Goal: Find specific page/section: Find specific page/section

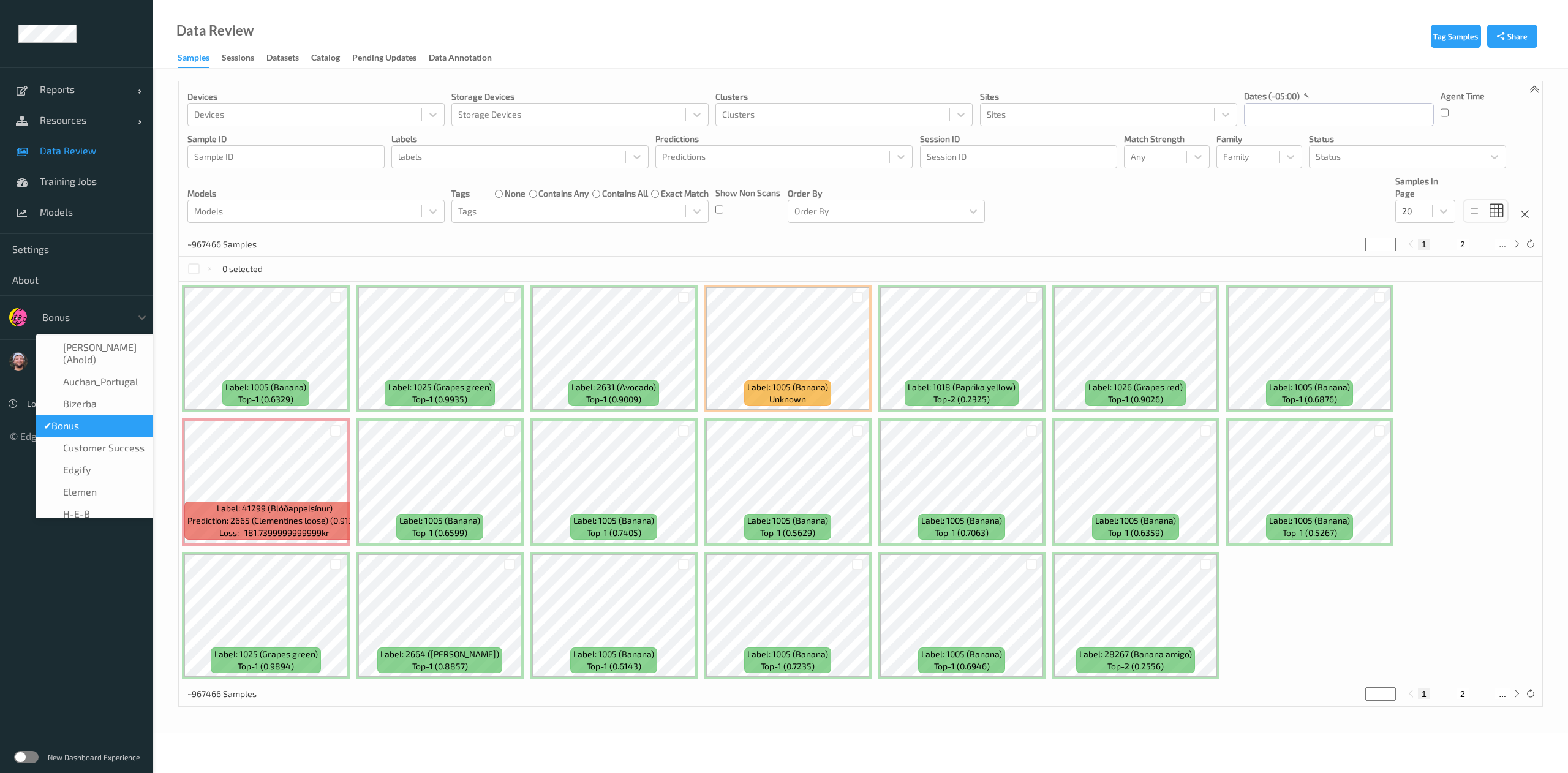
click at [106, 322] on div "h" at bounding box center [84, 317] width 83 height 15
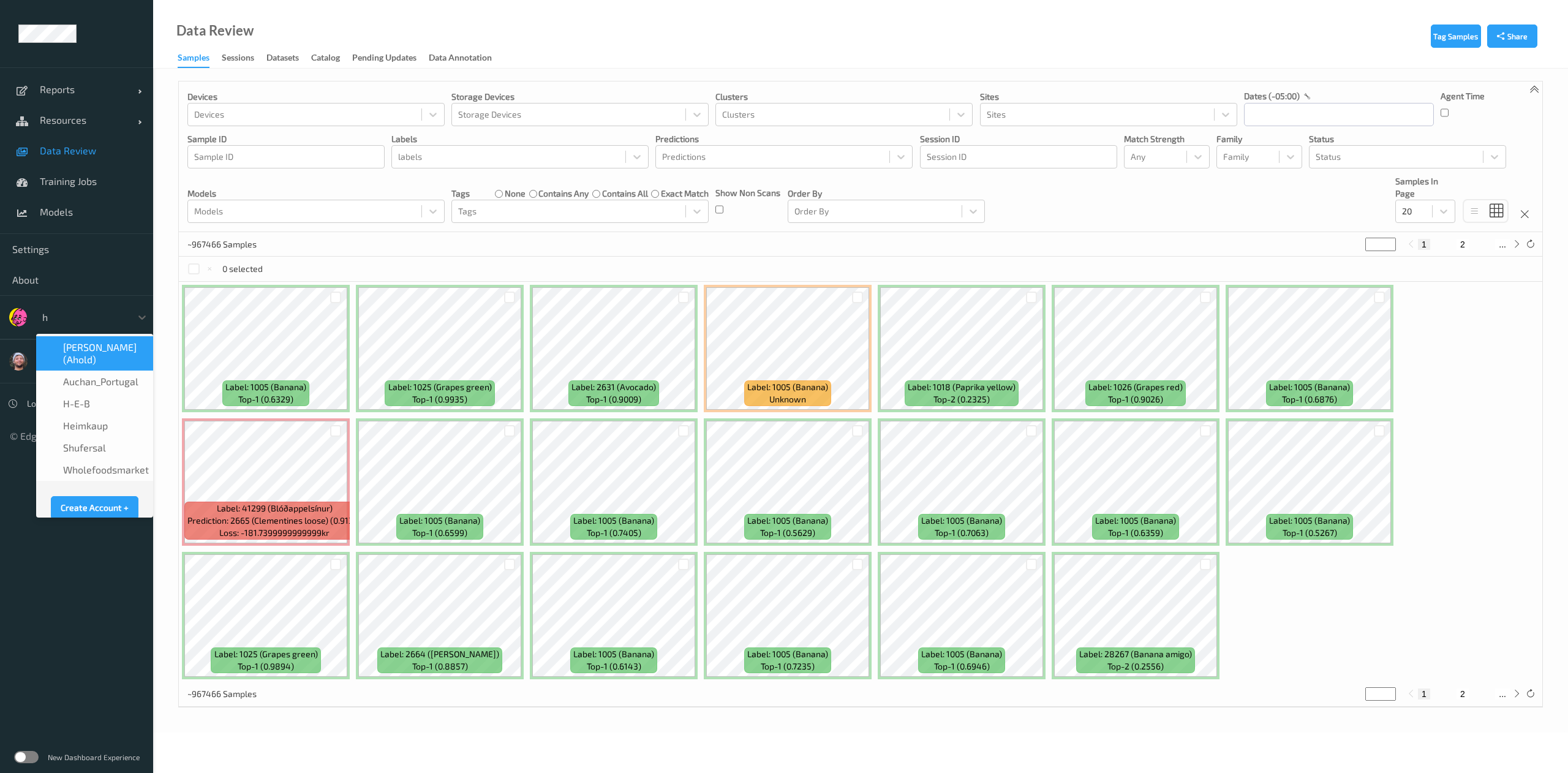
type input "h-"
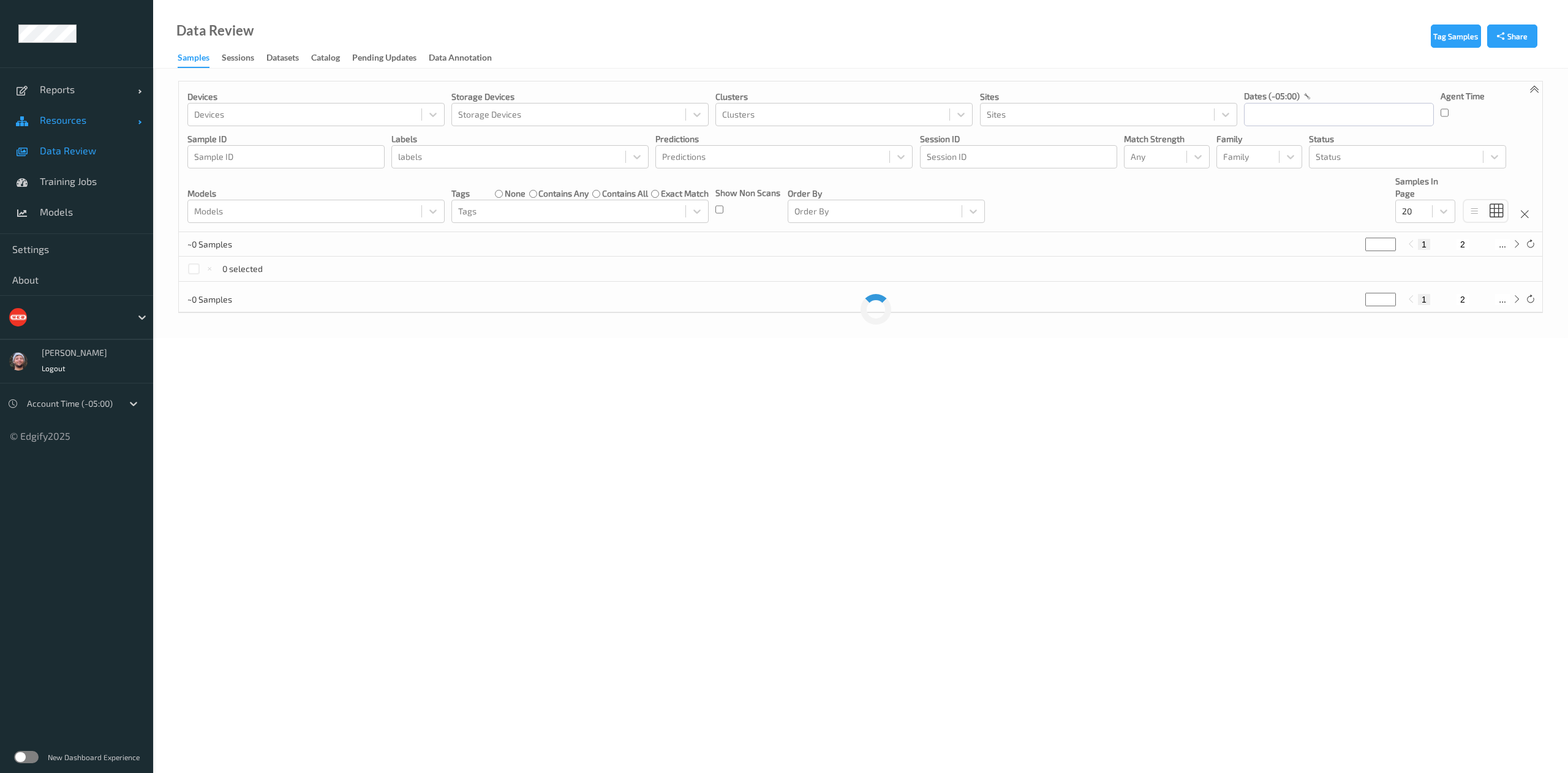
click at [46, 109] on link "Resources" at bounding box center [76, 120] width 153 height 31
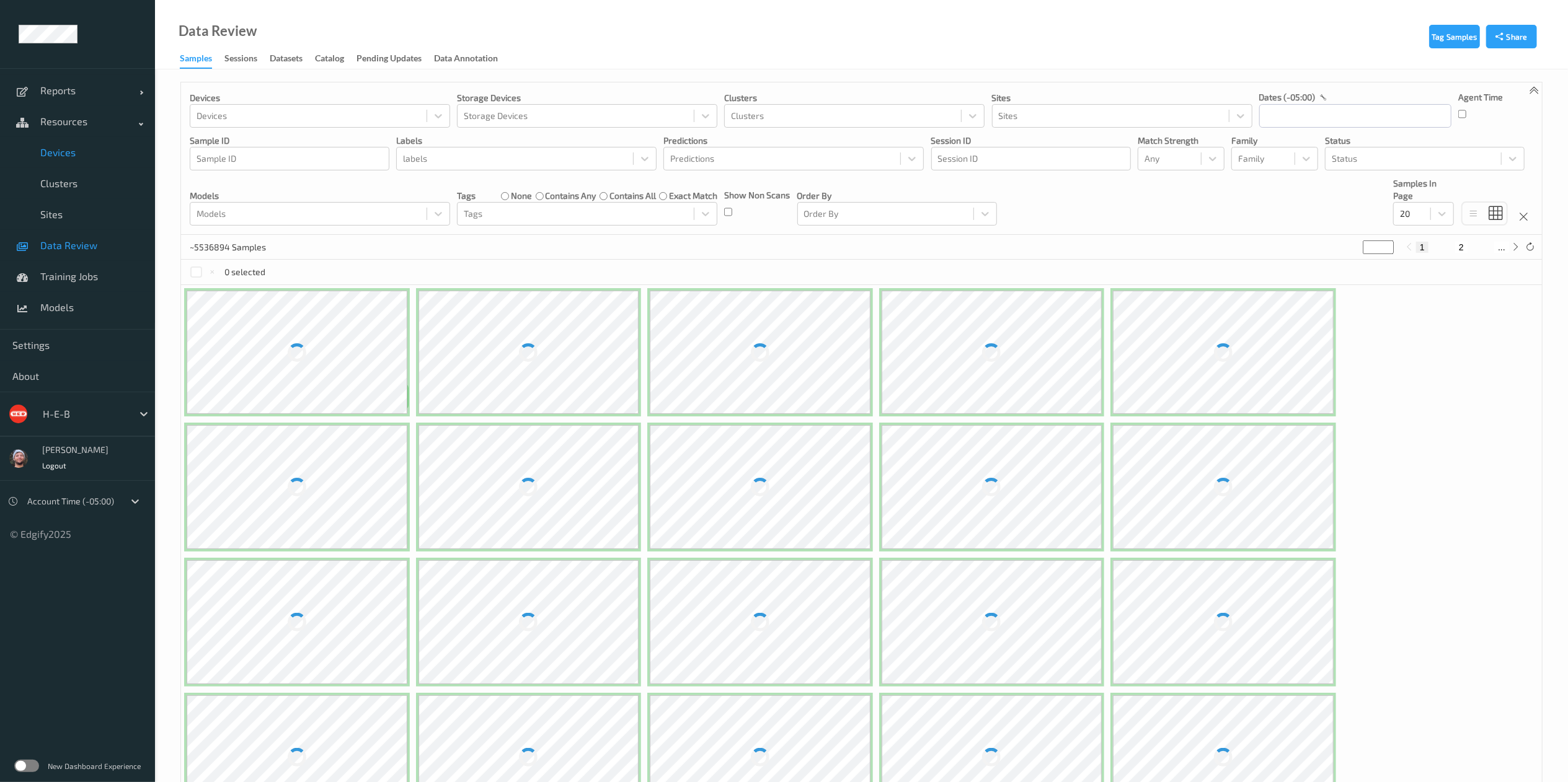
click at [69, 144] on link "Devices" at bounding box center [77, 152] width 155 height 31
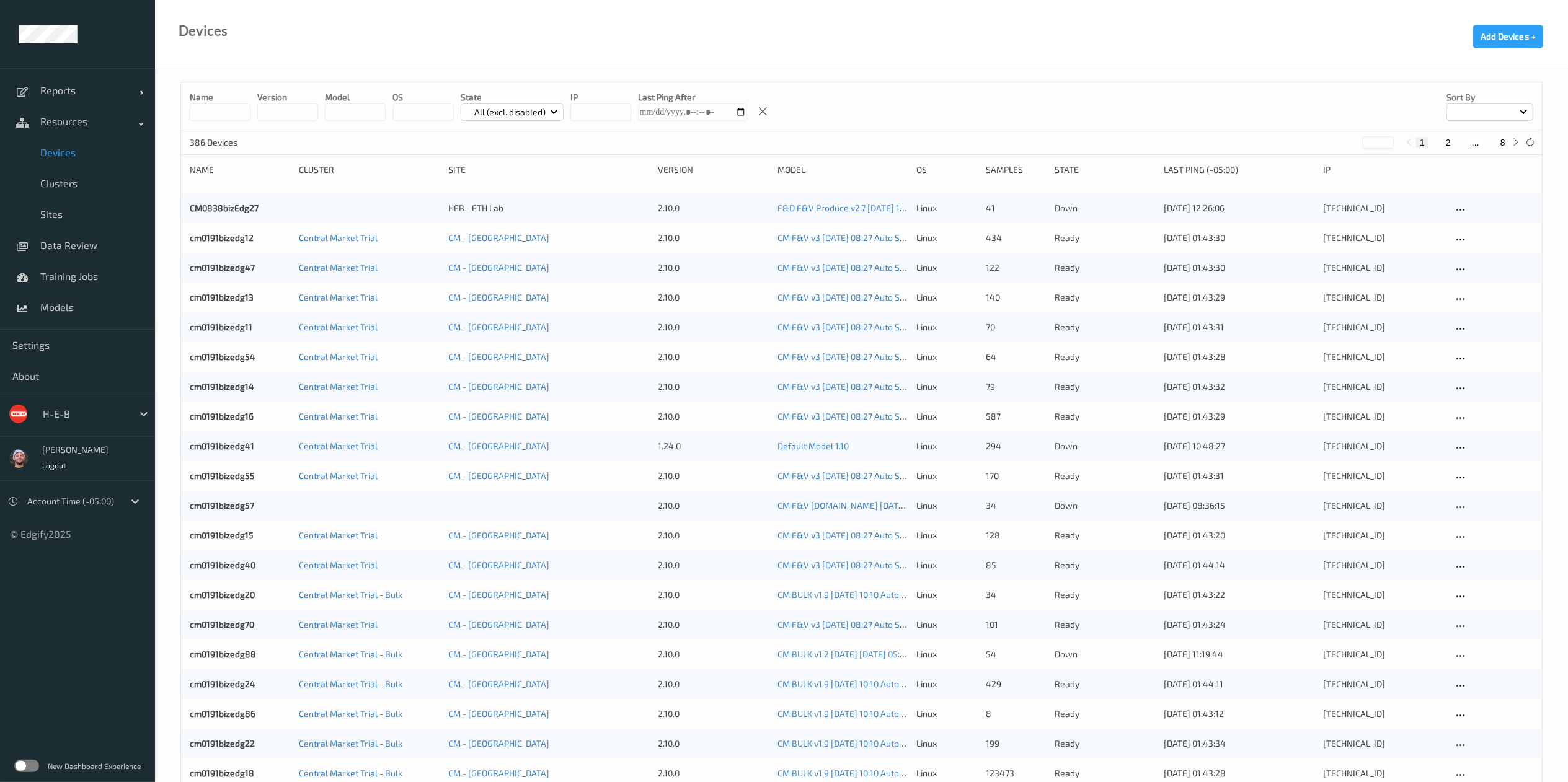
click at [1504, 137] on button "8" at bounding box center [1503, 142] width 13 height 11
type input "*"
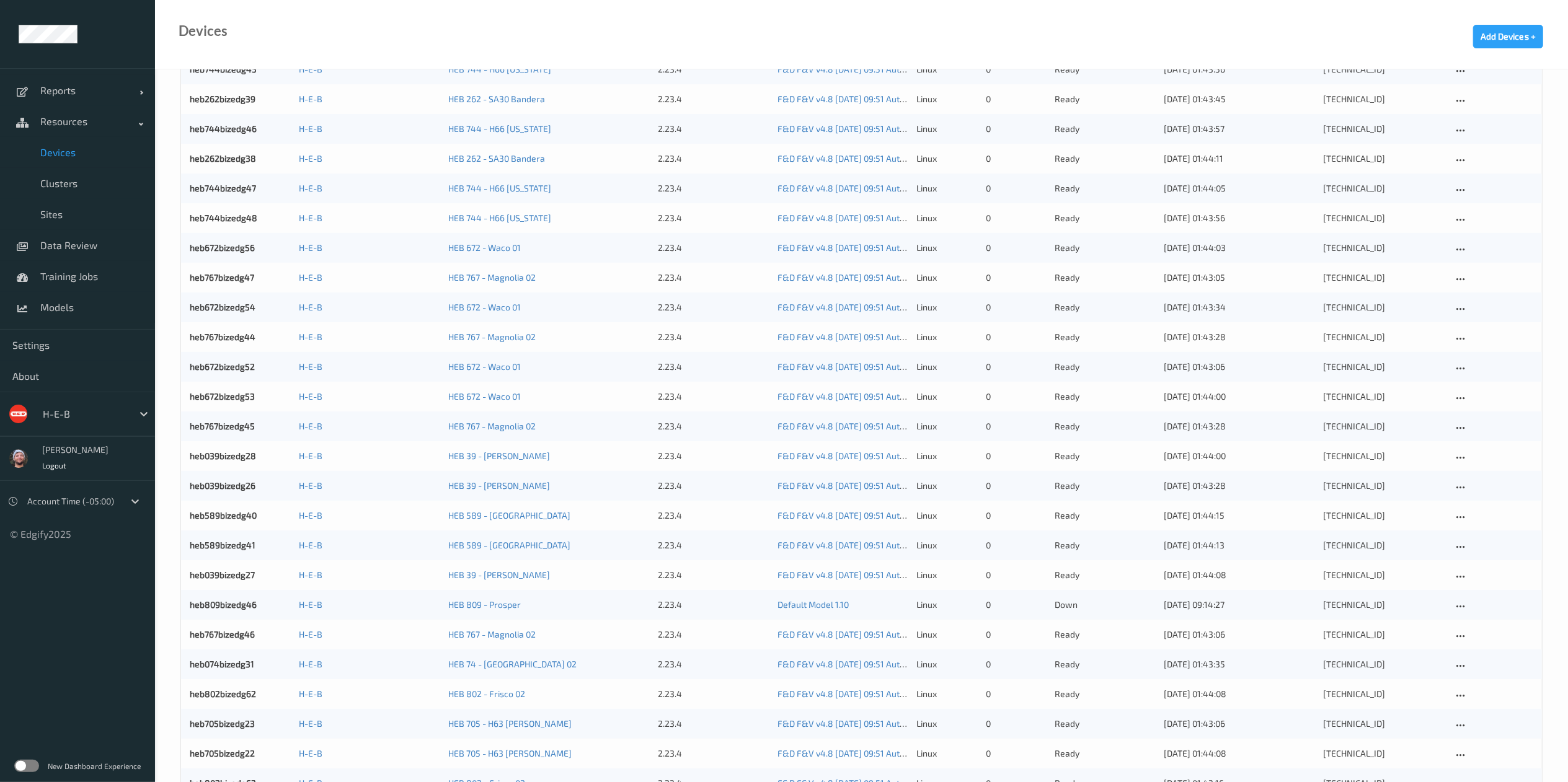
scroll to position [509, 0]
